Goal: Task Accomplishment & Management: Manage account settings

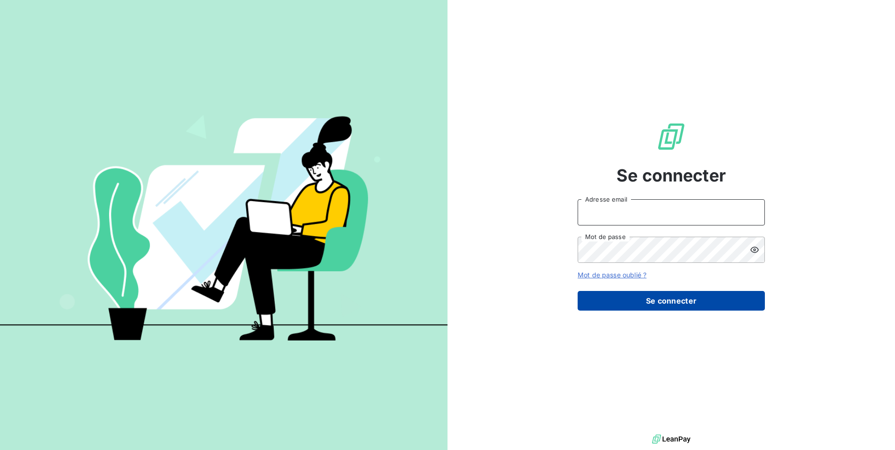
type input "[EMAIL_ADDRESS][DOMAIN_NAME]"
click at [637, 305] on button "Se connecter" at bounding box center [671, 301] width 187 height 20
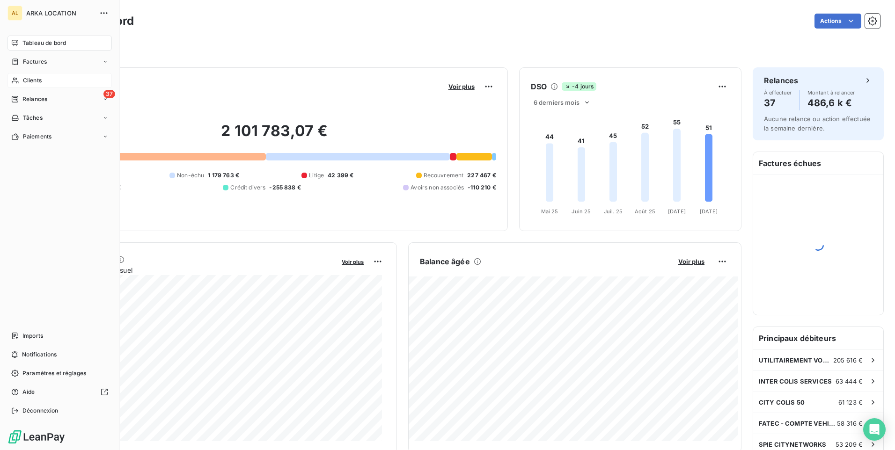
click at [29, 78] on span "Clients" at bounding box center [32, 80] width 19 height 8
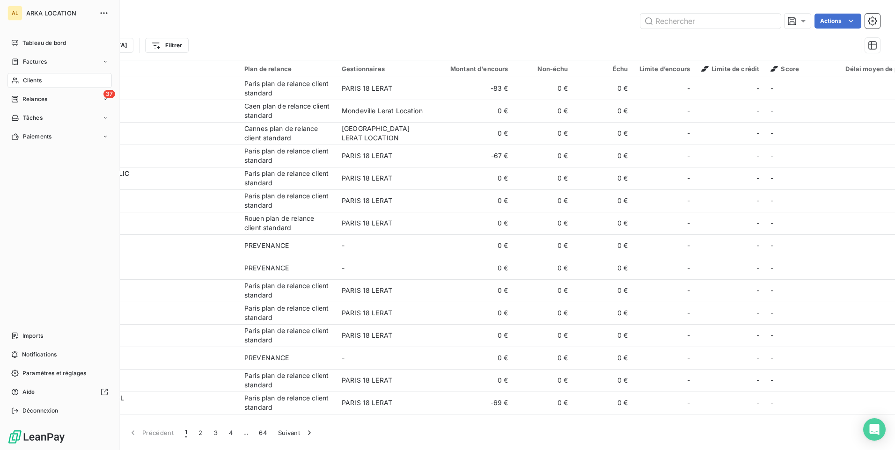
click at [44, 78] on div "Clients" at bounding box center [59, 80] width 104 height 15
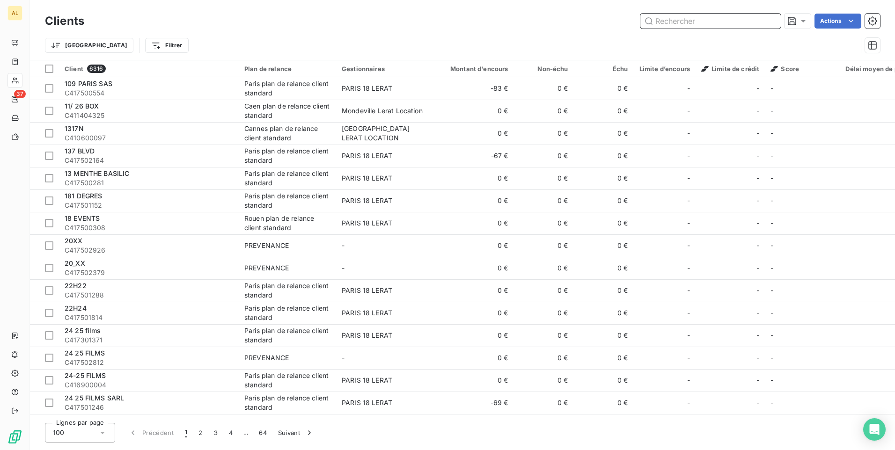
click at [672, 22] on input "text" at bounding box center [710, 21] width 140 height 15
click at [654, 22] on input "text" at bounding box center [710, 21] width 140 height 15
click at [679, 22] on input "text" at bounding box center [710, 21] width 140 height 15
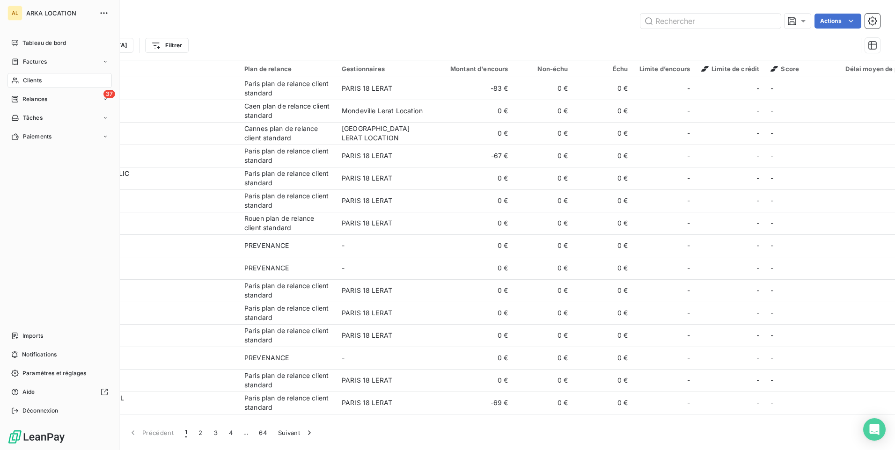
click at [29, 80] on span "Clients" at bounding box center [32, 80] width 19 height 8
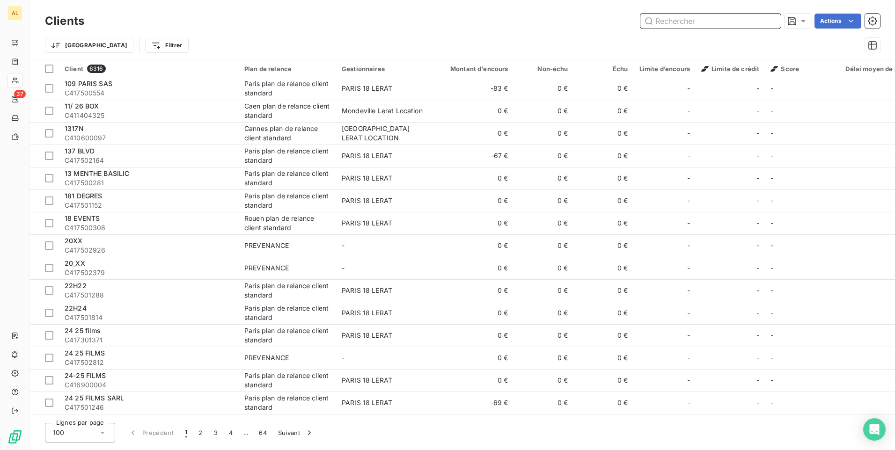
click at [679, 19] on input "text" at bounding box center [710, 21] width 140 height 15
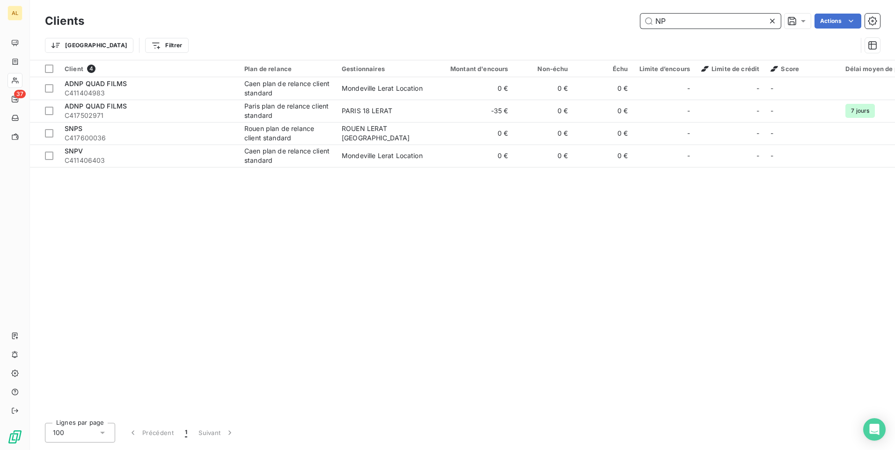
drag, startPoint x: 655, startPoint y: 22, endPoint x: 671, endPoint y: 63, distance: 44.3
click at [656, 22] on input "NP" at bounding box center [710, 21] width 140 height 15
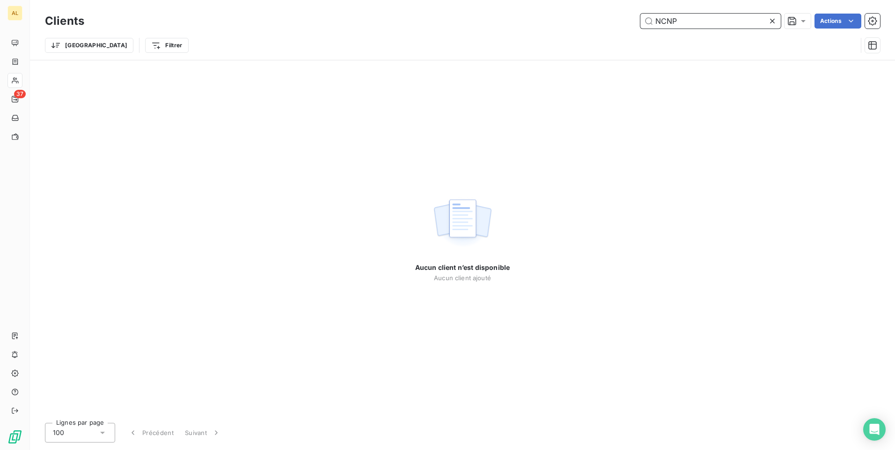
click at [681, 19] on input "NCNP" at bounding box center [710, 21] width 140 height 15
click at [666, 25] on input "NCNA" at bounding box center [710, 21] width 140 height 15
click at [673, 22] on input "NCNA" at bounding box center [710, 21] width 140 height 15
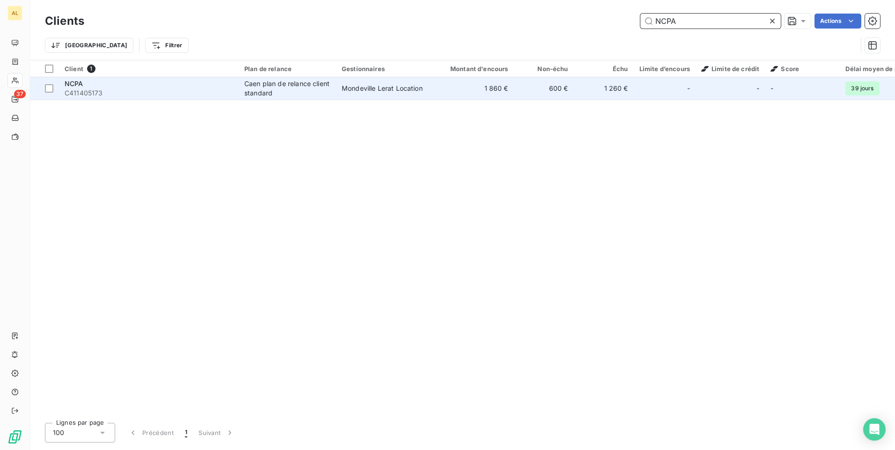
type input "NCPA"
click at [605, 89] on td "1 260 €" at bounding box center [604, 88] width 60 height 22
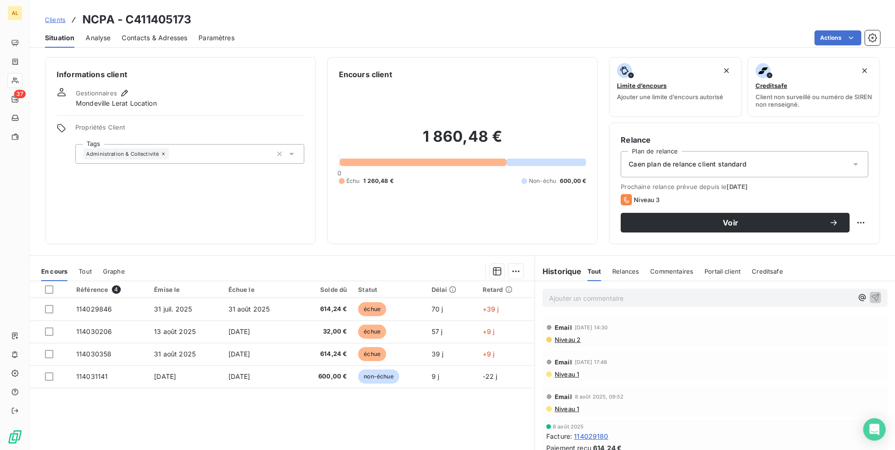
click at [161, 38] on span "Contacts & Adresses" at bounding box center [155, 37] width 66 height 9
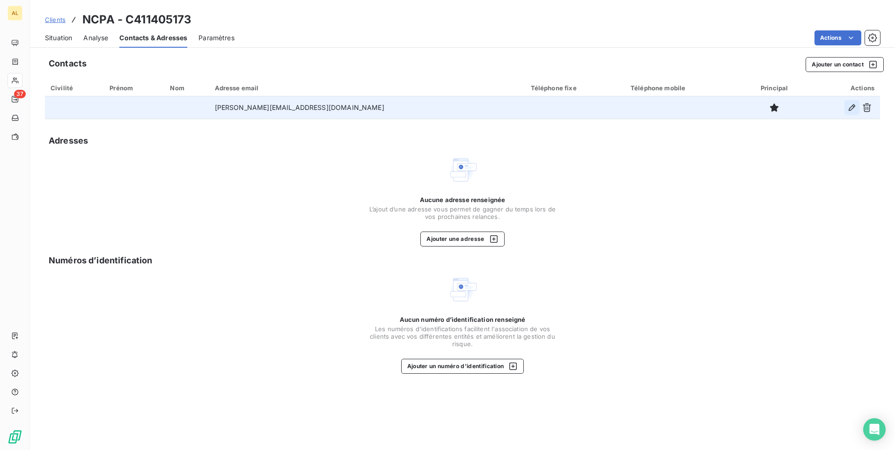
click at [853, 109] on icon "button" at bounding box center [851, 107] width 9 height 9
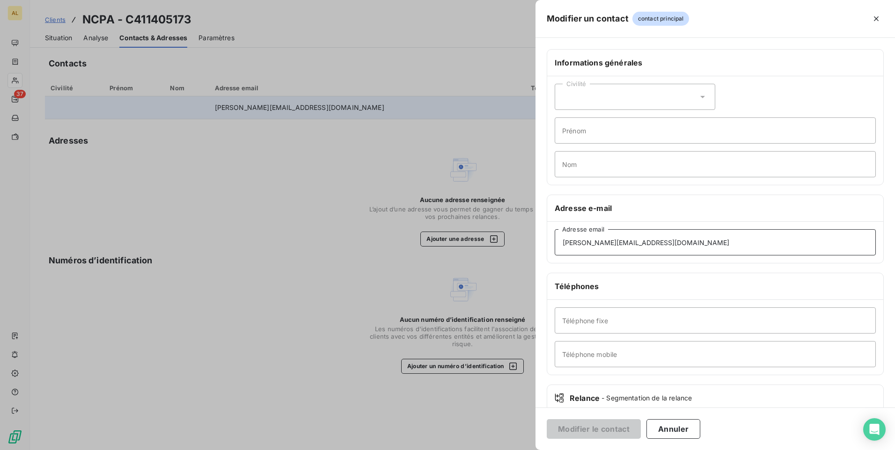
drag, startPoint x: 583, startPoint y: 226, endPoint x: 492, endPoint y: 245, distance: 92.7
click at [485, 450] on div "Modifier un contact contact principal Informations générales Civilité Prénom No…" at bounding box center [447, 450] width 895 height 0
click at [664, 194] on div "Informations générales Civilité Prénom Nom Adresse e-mail [PERSON_NAME][EMAIL_A…" at bounding box center [714, 257] width 359 height 416
click at [564, 247] on input "[PERSON_NAME][EMAIL_ADDRESS][DOMAIN_NAME]" at bounding box center [715, 242] width 321 height 26
click at [716, 238] on input "[PERSON_NAME][EMAIL_ADDRESS][DOMAIN_NAME]" at bounding box center [715, 242] width 321 height 26
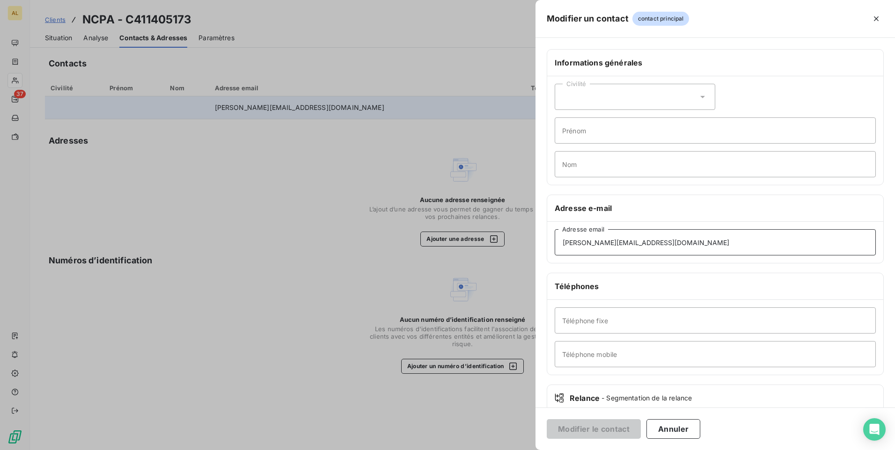
drag, startPoint x: 701, startPoint y: 237, endPoint x: 500, endPoint y: 246, distance: 201.0
click at [500, 450] on div "Modifier un contact contact principal Informations générales Civilité Prénom No…" at bounding box center [447, 450] width 895 height 0
click at [709, 273] on div "Informations générales Civilité Prénom Nom Adresse e-mail [PERSON_NAME][EMAIL_A…" at bounding box center [714, 257] width 359 height 416
click at [674, 427] on button "Annuler" at bounding box center [673, 429] width 54 height 20
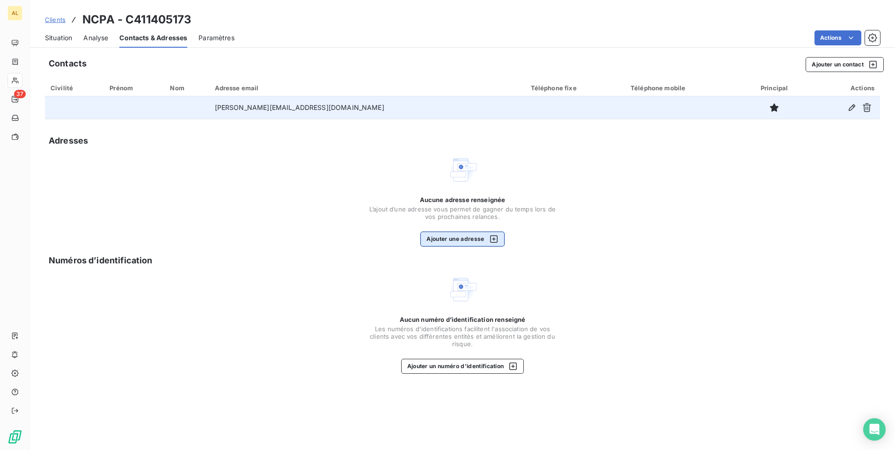
click at [467, 243] on button "Ajouter une adresse" at bounding box center [462, 239] width 84 height 15
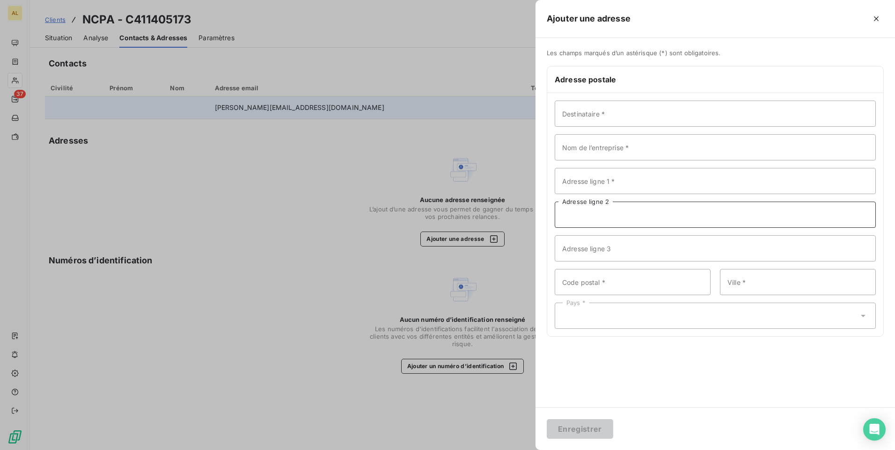
click at [578, 221] on input "Adresse ligne 2" at bounding box center [715, 215] width 321 height 26
click at [295, 269] on div at bounding box center [447, 225] width 895 height 450
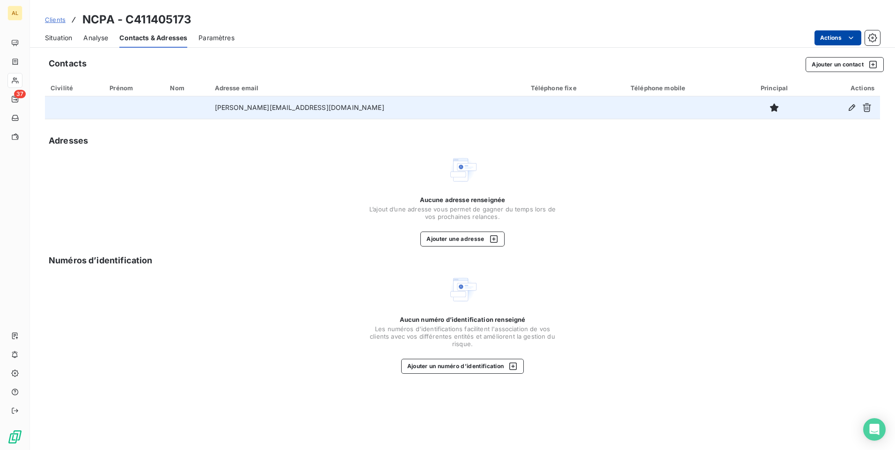
click at [842, 40] on html "AL 37 Clients NCPA - C411405173 Situation Analyse Contacts & Adresses Paramètre…" at bounding box center [447, 225] width 895 height 450
drag, startPoint x: 751, startPoint y: 272, endPoint x: 777, endPoint y: 141, distance: 133.1
click at [747, 268] on html "AL 37 Clients NCPA - C411405173 Situation Analyse Contacts & Adresses Paramètre…" at bounding box center [447, 225] width 895 height 450
click at [851, 60] on button "Ajouter un contact" at bounding box center [844, 64] width 78 height 15
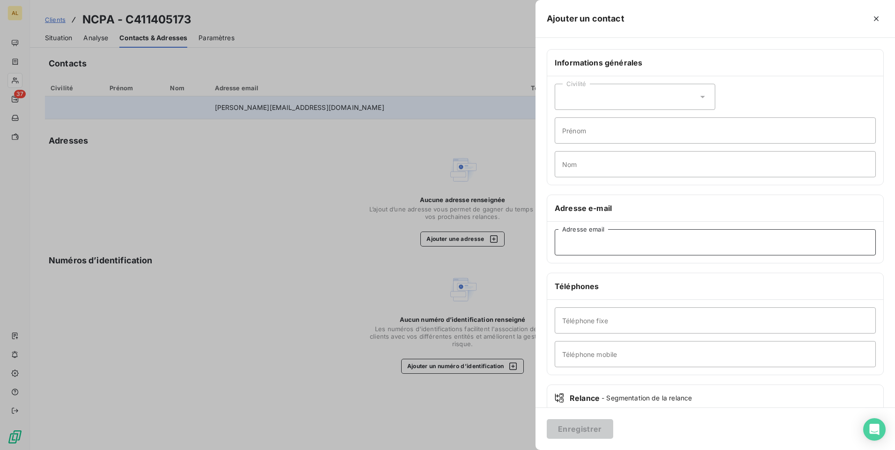
click at [573, 245] on input "Adresse email" at bounding box center [715, 242] width 321 height 26
paste input "[PERSON_NAME][EMAIL_ADDRESS][DOMAIN_NAME]"
type input "[PERSON_NAME][EMAIL_ADDRESS][DOMAIN_NAME]"
click at [576, 432] on button "Enregistrer" at bounding box center [580, 429] width 66 height 20
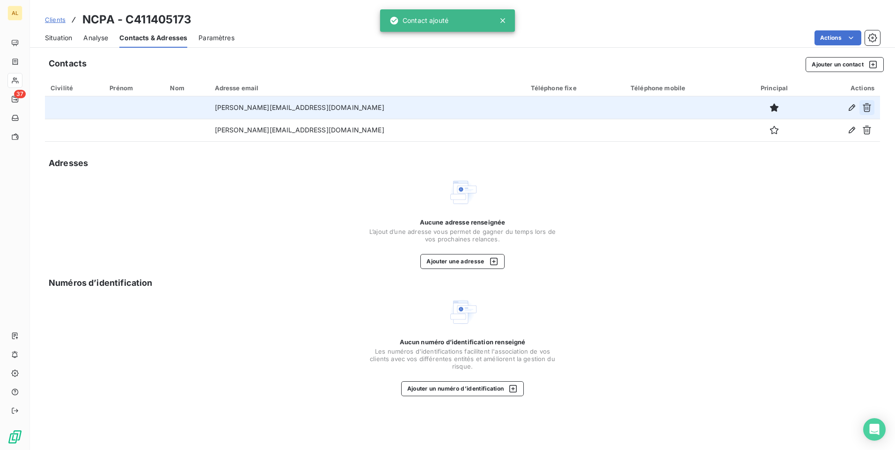
click at [865, 107] on icon "button" at bounding box center [866, 107] width 9 height 9
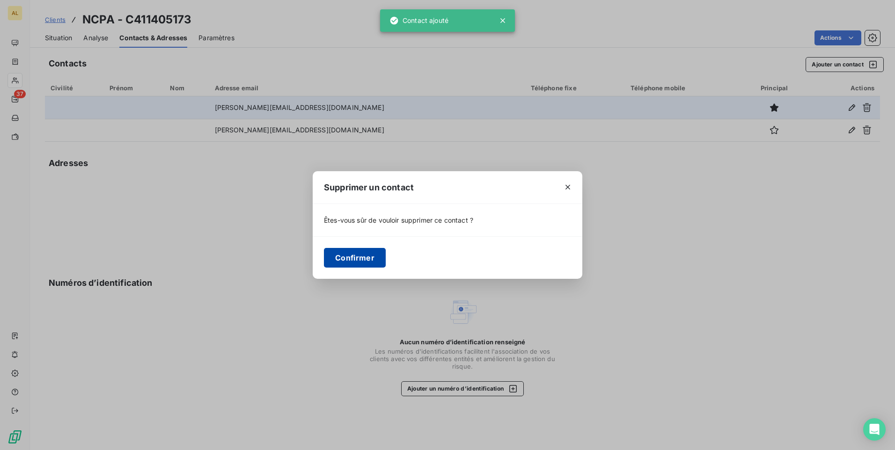
click at [343, 256] on button "Confirmer" at bounding box center [355, 258] width 62 height 20
